Goal: Task Accomplishment & Management: Manage account settings

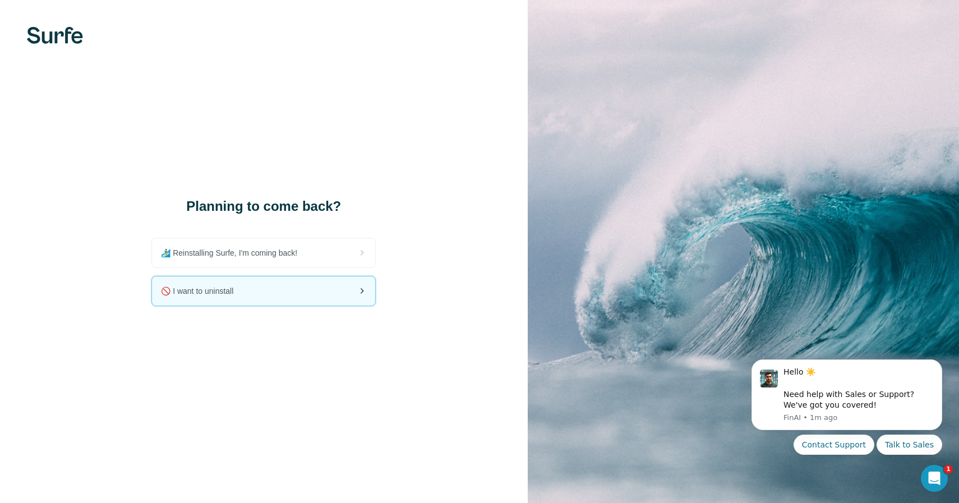
click at [325, 299] on div "🚫 I want to uninstall" at bounding box center [263, 291] width 223 height 29
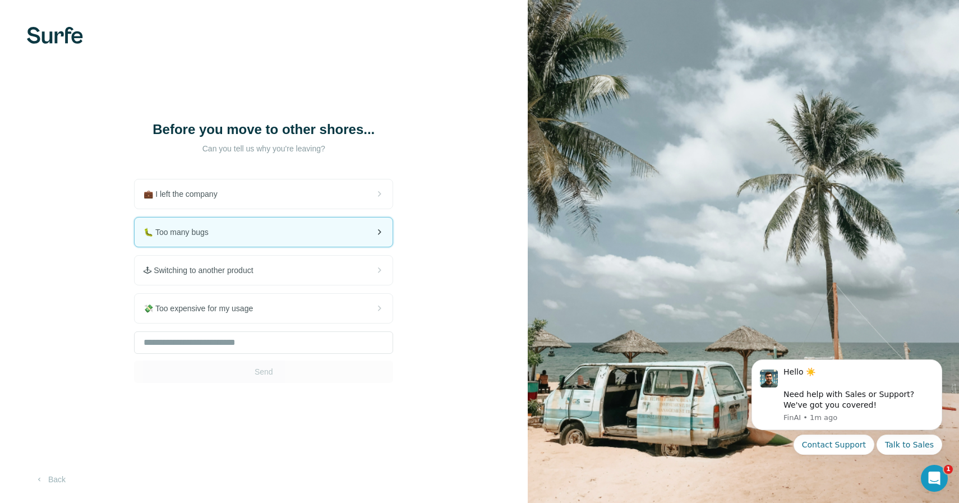
click at [349, 219] on div "🐛 Too many bugs" at bounding box center [264, 232] width 258 height 29
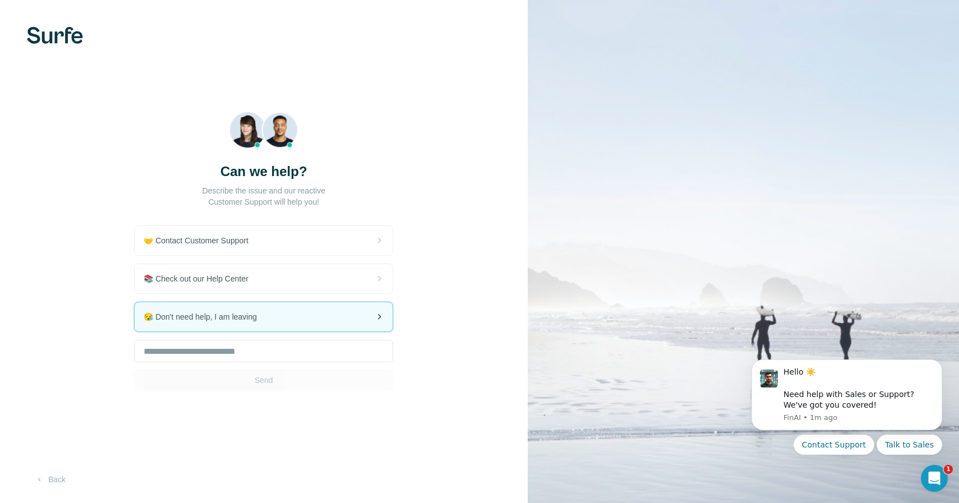
click at [302, 311] on div "😪 Don't need help, I am leaving" at bounding box center [264, 316] width 258 height 29
